Goal: Task Accomplishment & Management: Use online tool/utility

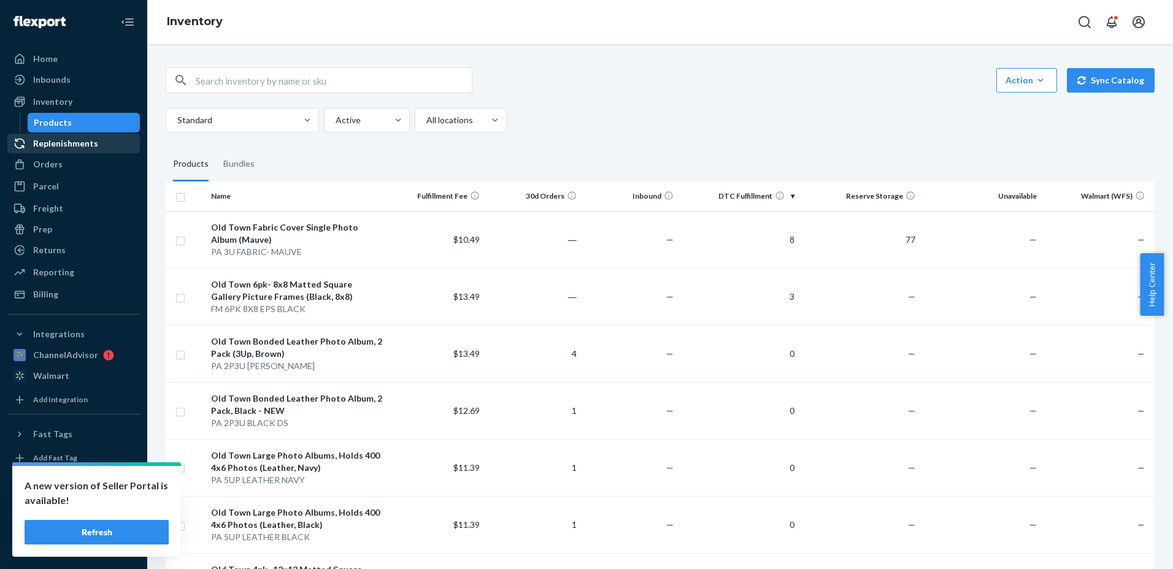
click at [44, 145] on div "Replenishments" at bounding box center [65, 143] width 65 height 12
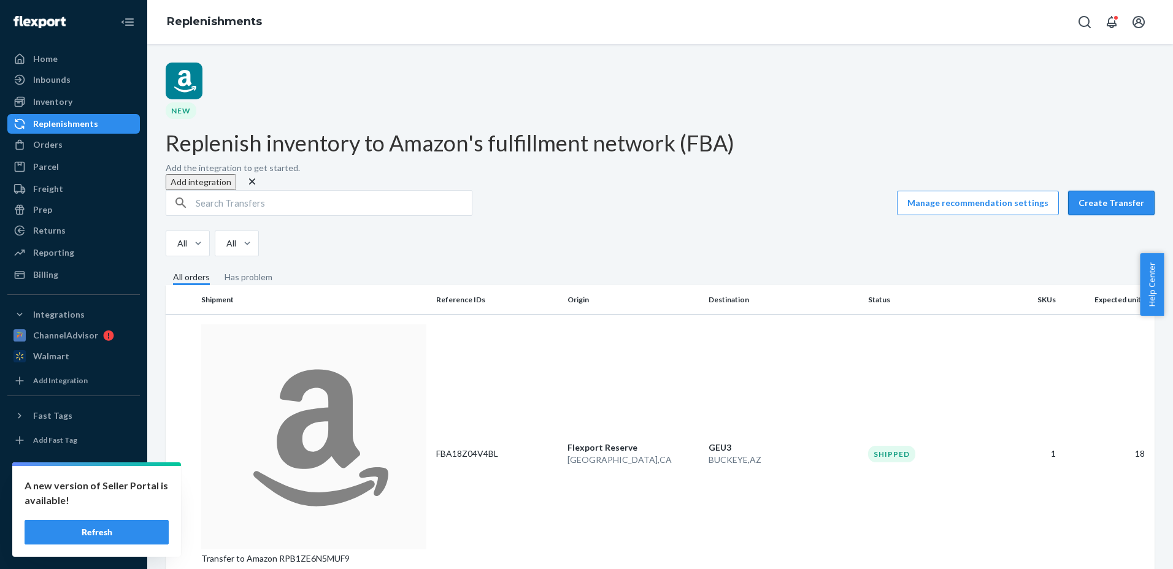
click at [1116, 191] on button "Create Transfer" at bounding box center [1111, 203] width 87 height 25
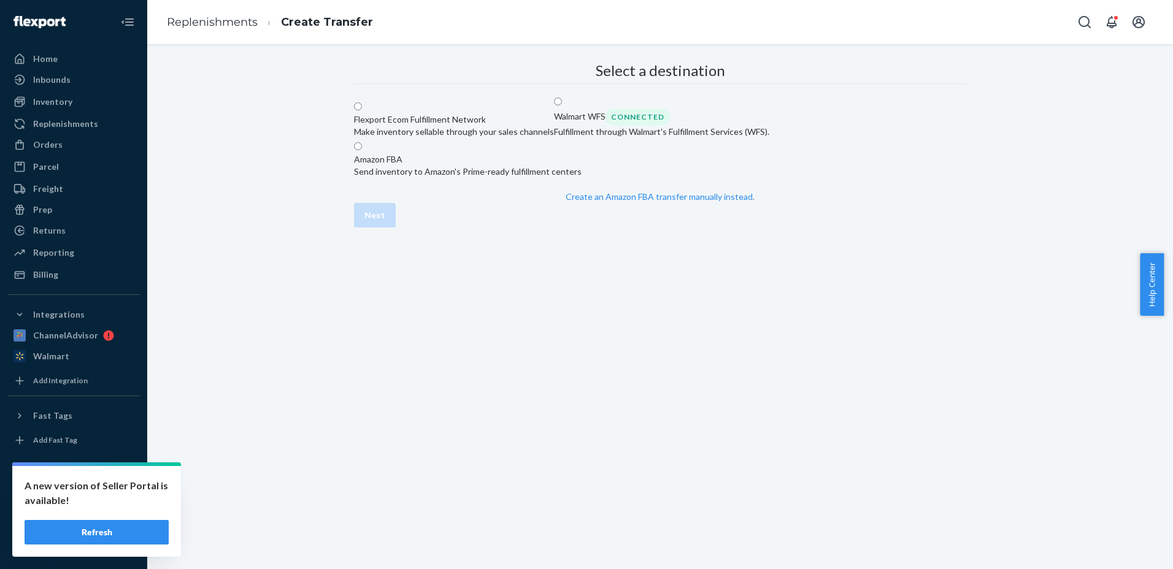
click at [362, 152] on span at bounding box center [362, 147] width 0 height 10
click at [362, 150] on input "Amazon FBA Send inventory to Amazon's Prime-ready fulfillment centers" at bounding box center [358, 146] width 8 height 8
radio input "true"
click at [207, 22] on link "Replenishments" at bounding box center [212, 21] width 91 height 13
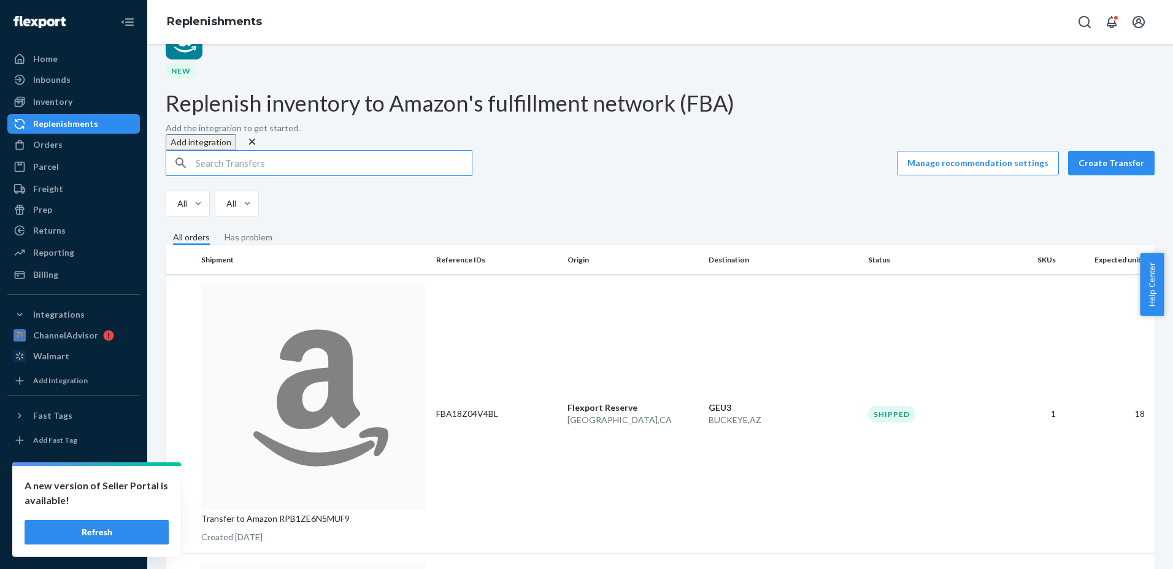
scroll to position [61, 0]
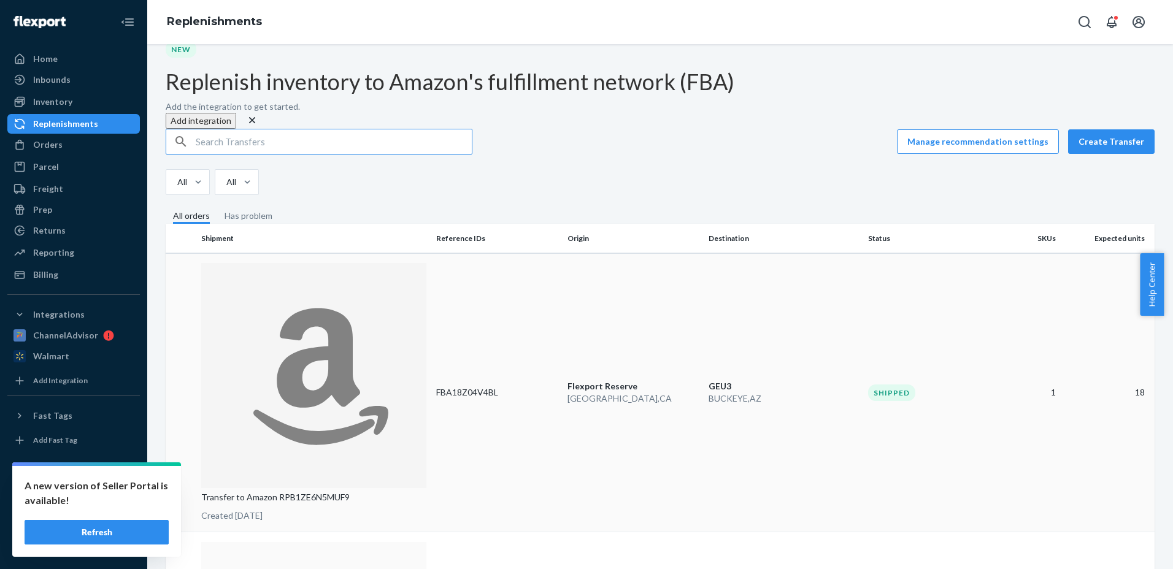
click at [346, 492] on p "Transfer to Amazon RPB1ZE6N5MUF9" at bounding box center [313, 498] width 225 height 12
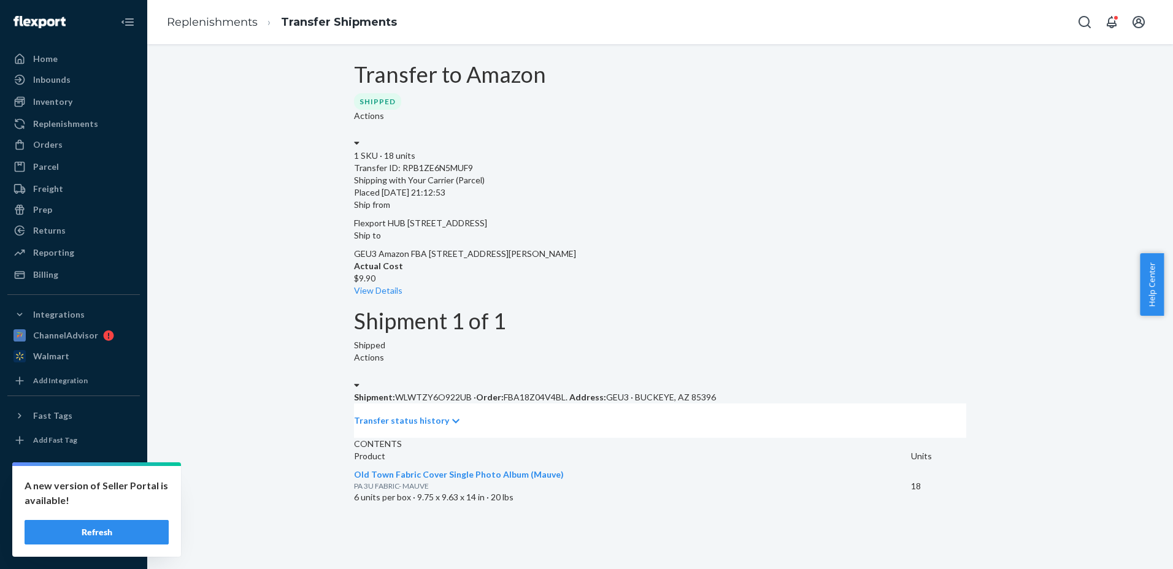
click at [461, 404] on div "Transfer status history" at bounding box center [660, 421] width 612 height 34
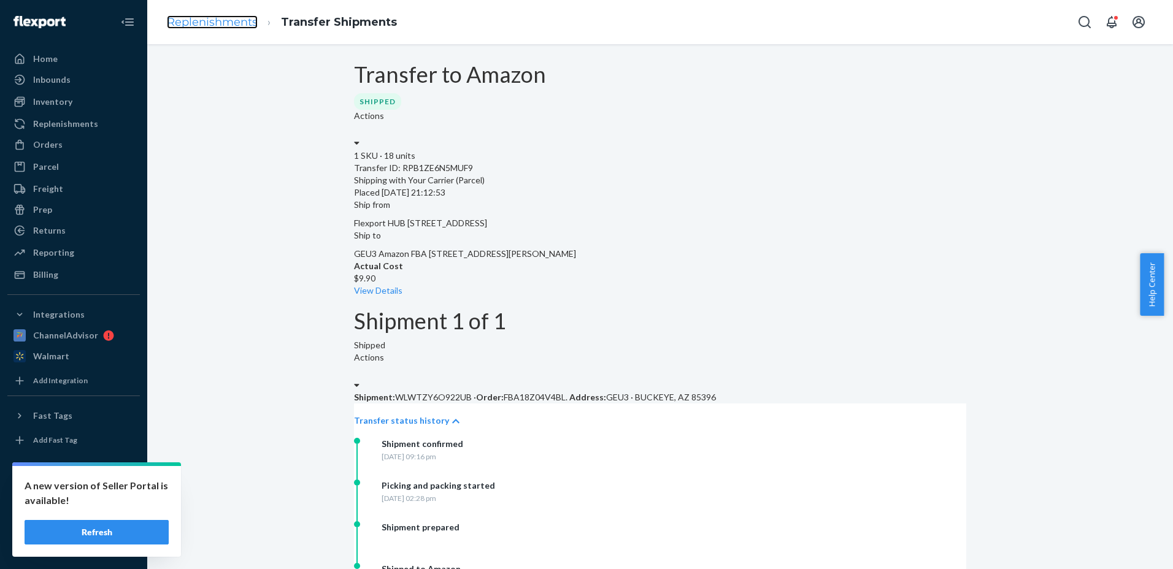
click at [223, 27] on link "Replenishments" at bounding box center [212, 21] width 91 height 13
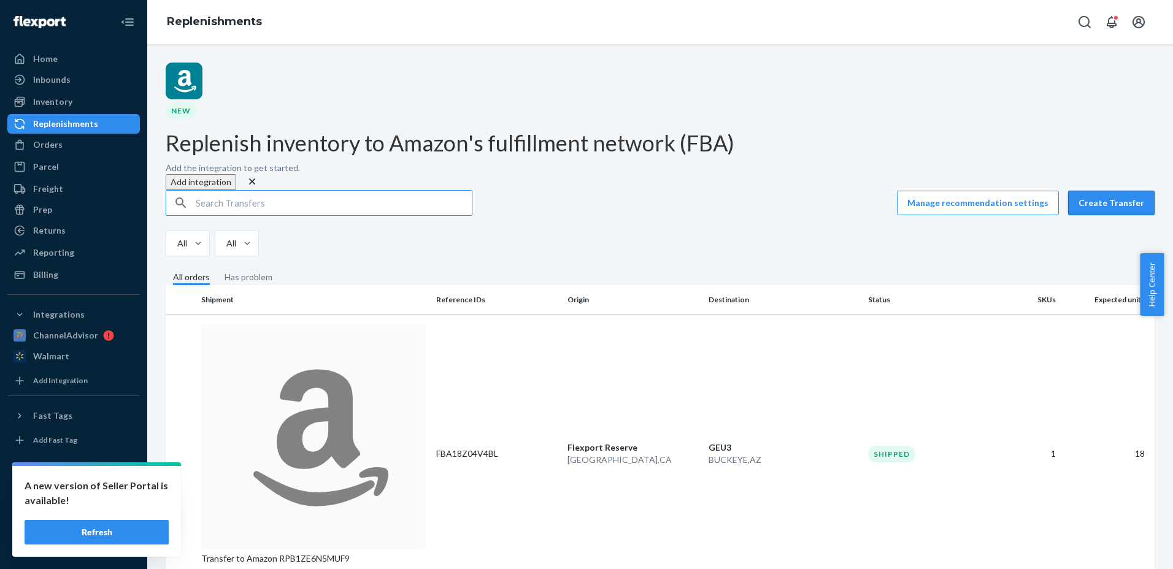
click at [1098, 191] on button "Create Transfer" at bounding box center [1111, 203] width 87 height 25
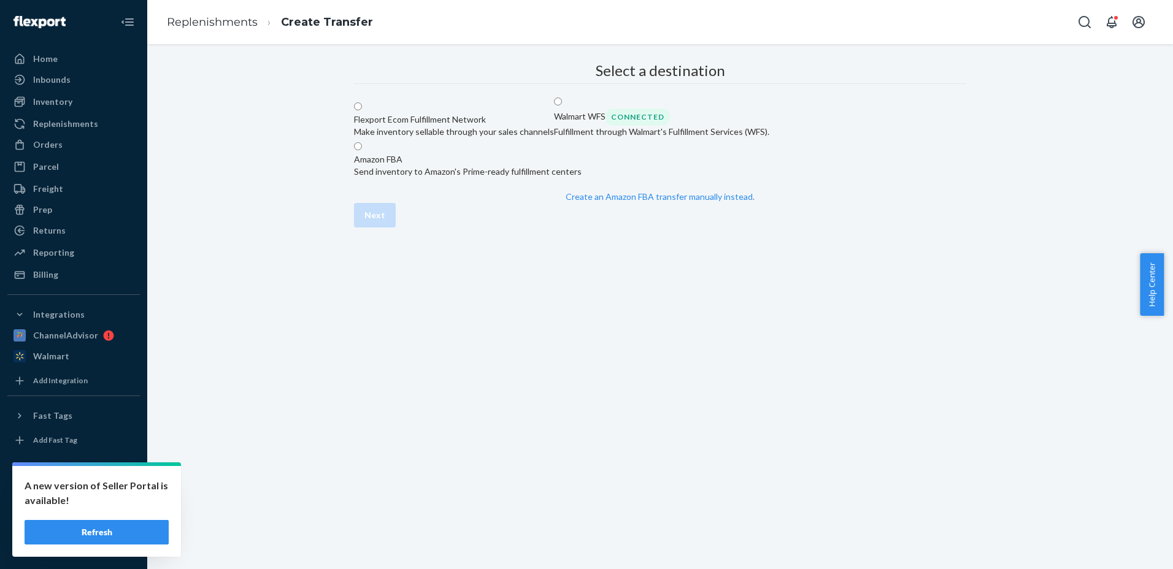
click at [362, 152] on span at bounding box center [362, 147] width 0 height 10
click at [362, 150] on input "Amazon FBA Send inventory to Amazon's Prime-ready fulfillment centers" at bounding box center [358, 146] width 8 height 8
radio input "true"
click at [939, 228] on div "Next" at bounding box center [660, 215] width 612 height 25
click at [396, 228] on button "Next" at bounding box center [375, 215] width 42 height 25
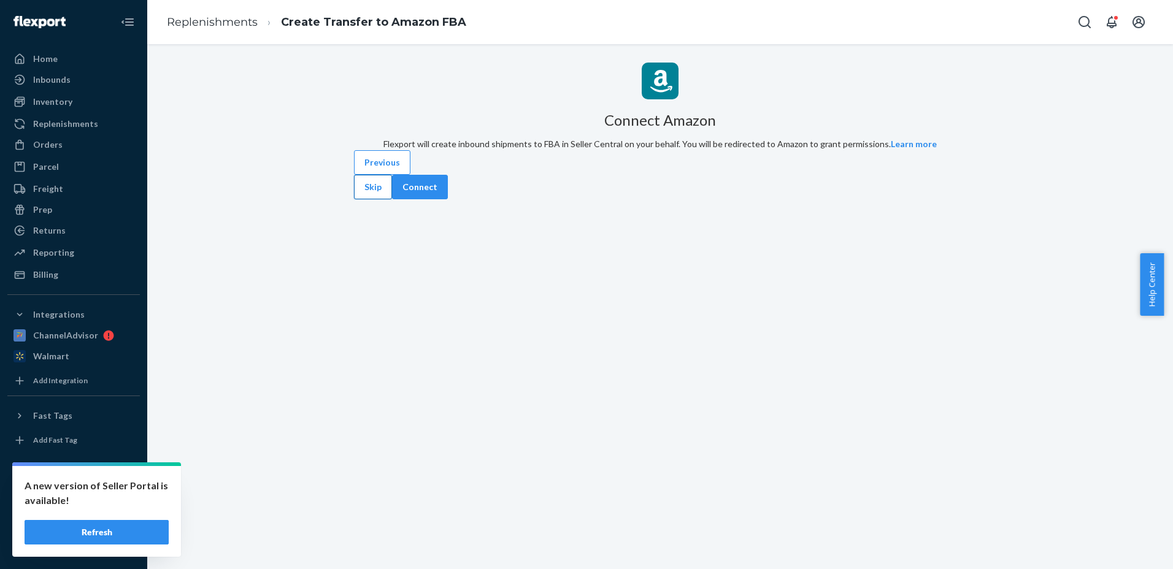
click at [392, 199] on button "Skip" at bounding box center [373, 187] width 38 height 25
